Goal: Book appointment/travel/reservation

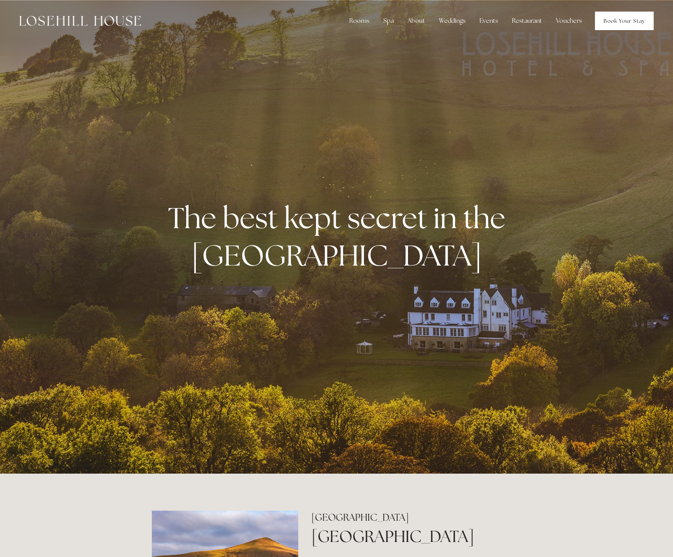
click at [619, 22] on link "Book Your Stay" at bounding box center [624, 21] width 59 height 19
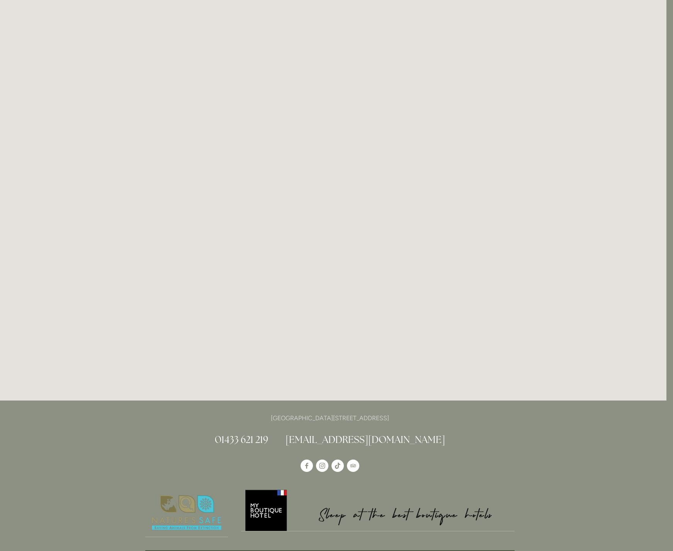
scroll to position [42, 7]
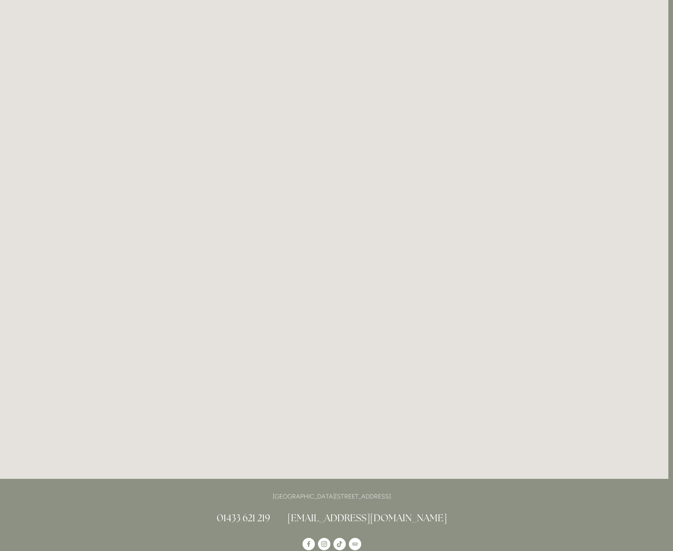
drag, startPoint x: 450, startPoint y: 375, endPoint x: 284, endPoint y: 158, distance: 273.6
click at [284, 156] on html "Rooms Rooms Your Stay Book a stay Offers Spa Spa About" at bounding box center [331, 478] width 673 height 1040
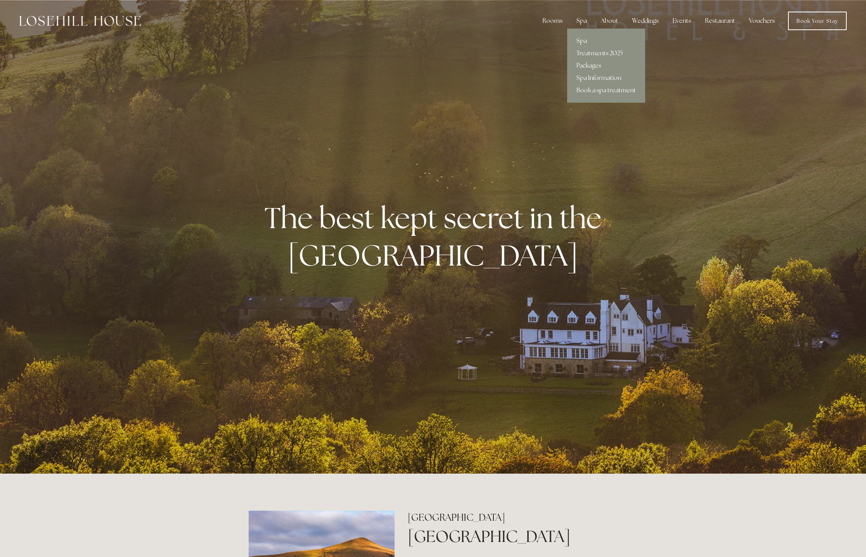
click at [586, 39] on link "Spa" at bounding box center [606, 41] width 78 height 12
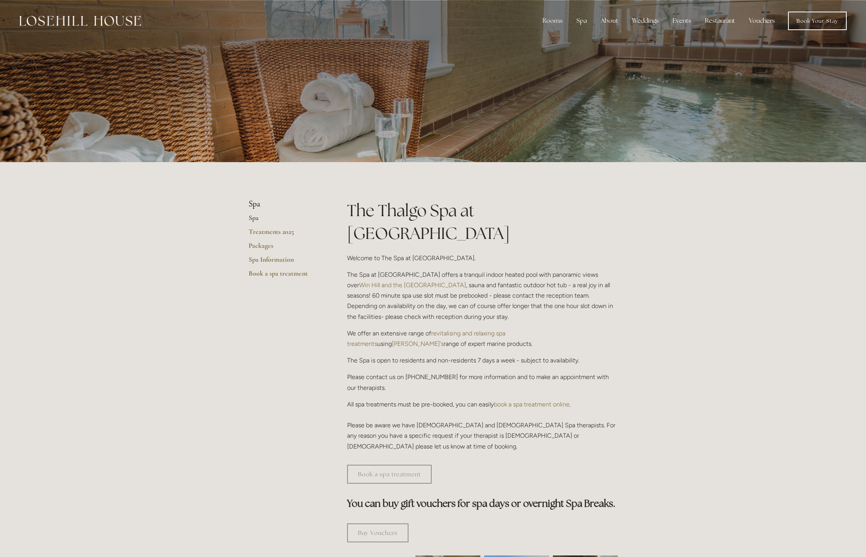
scroll to position [1, 0]
click at [278, 227] on link "Treatments 2025" at bounding box center [286, 234] width 74 height 14
